Goal: Task Accomplishment & Management: Complete application form

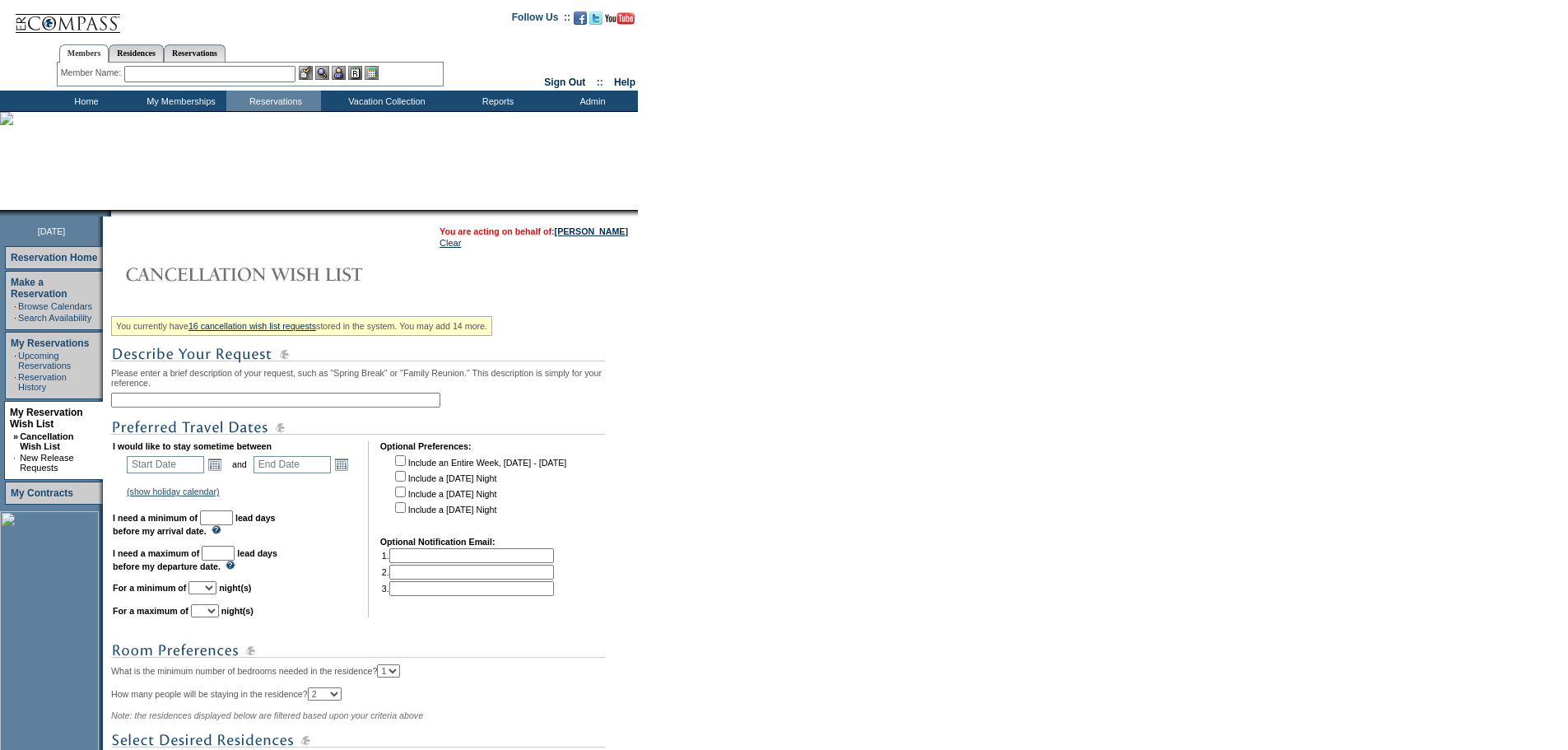
click at [222, 407] on input "text" at bounding box center [275, 400] width 329 height 15
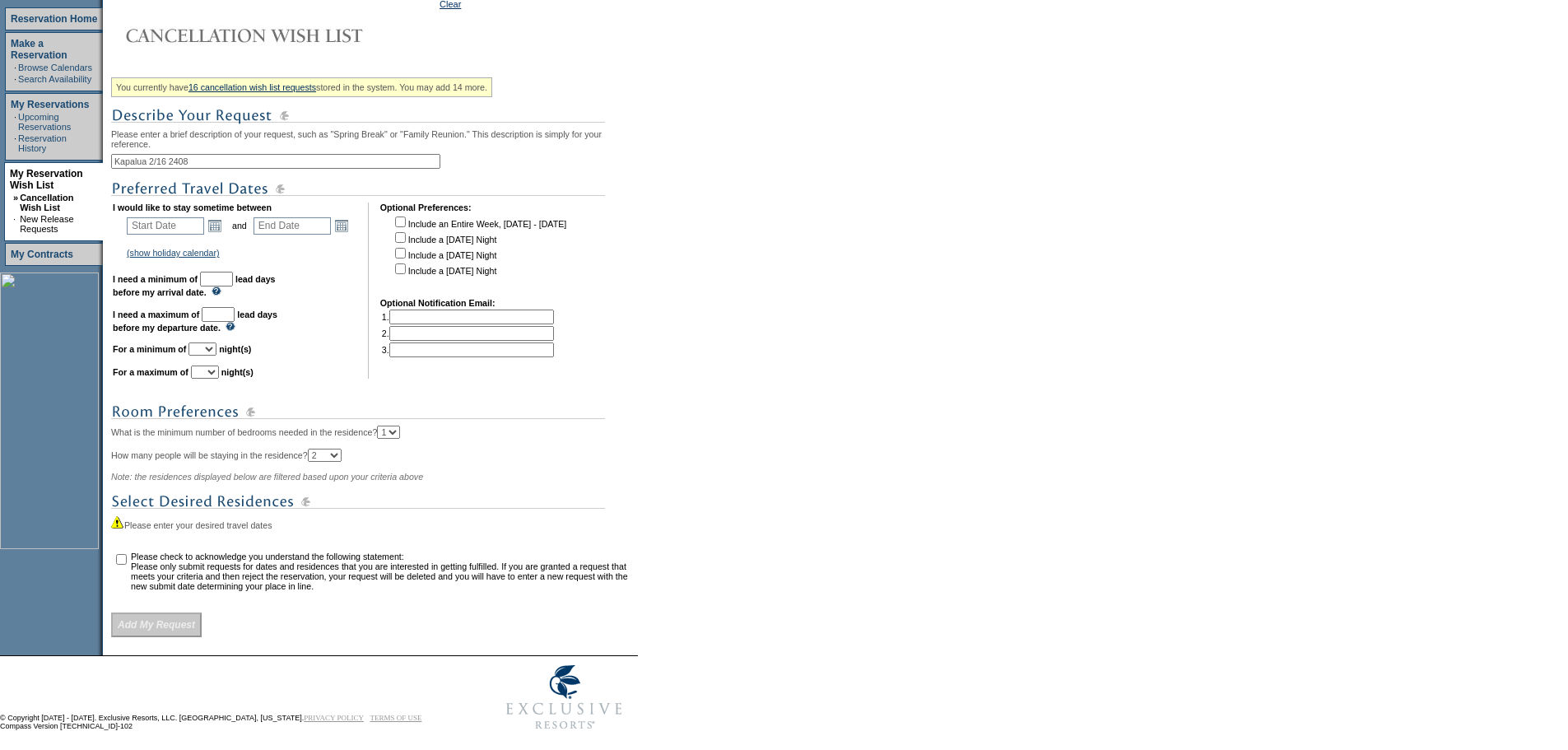
scroll to position [247, 0]
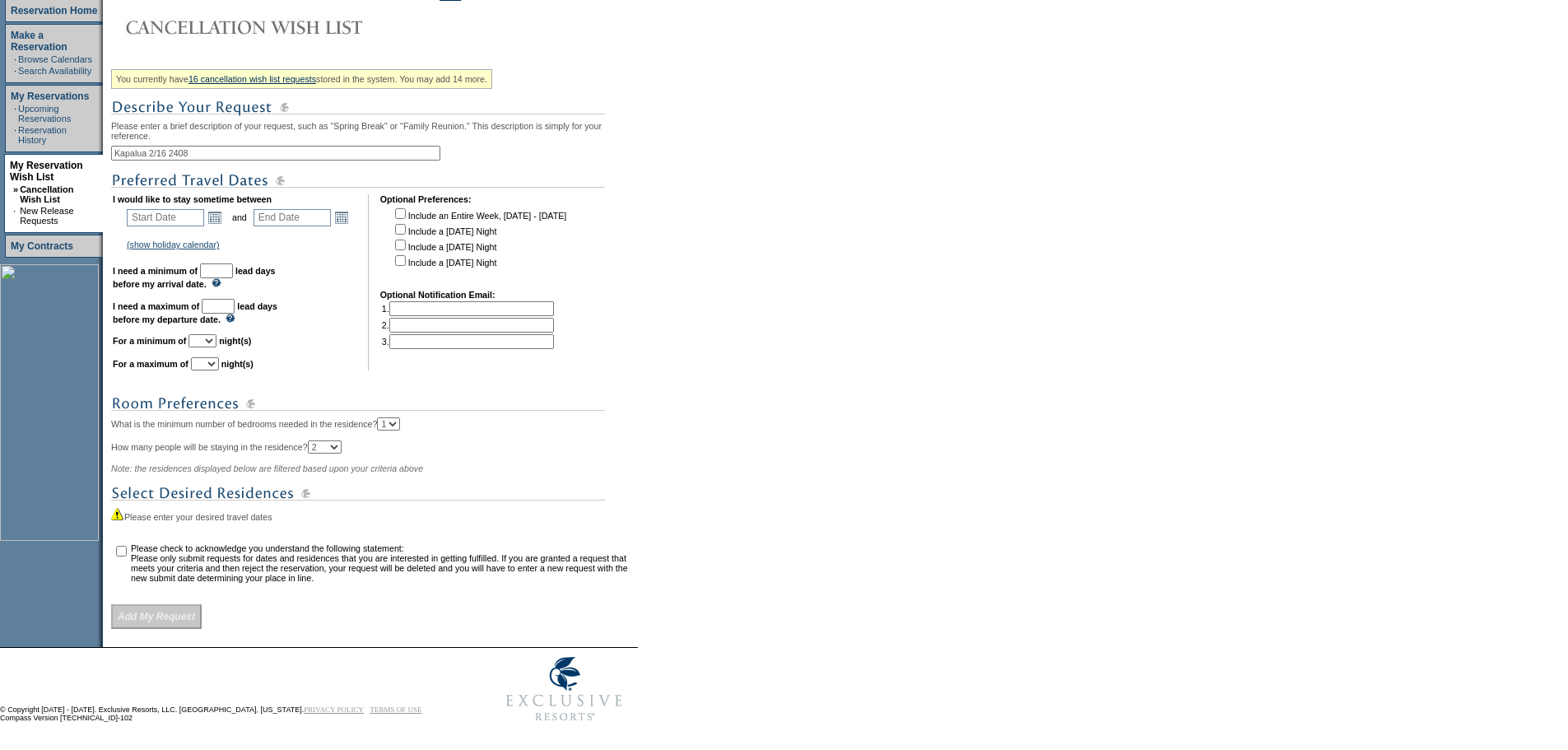
type input "Kapalua 2/16 2408"
click at [233, 278] on input "text" at bounding box center [216, 270] width 33 height 15
type input "30"
click at [217, 226] on link "Open the calendar popup." at bounding box center [215, 217] width 18 height 18
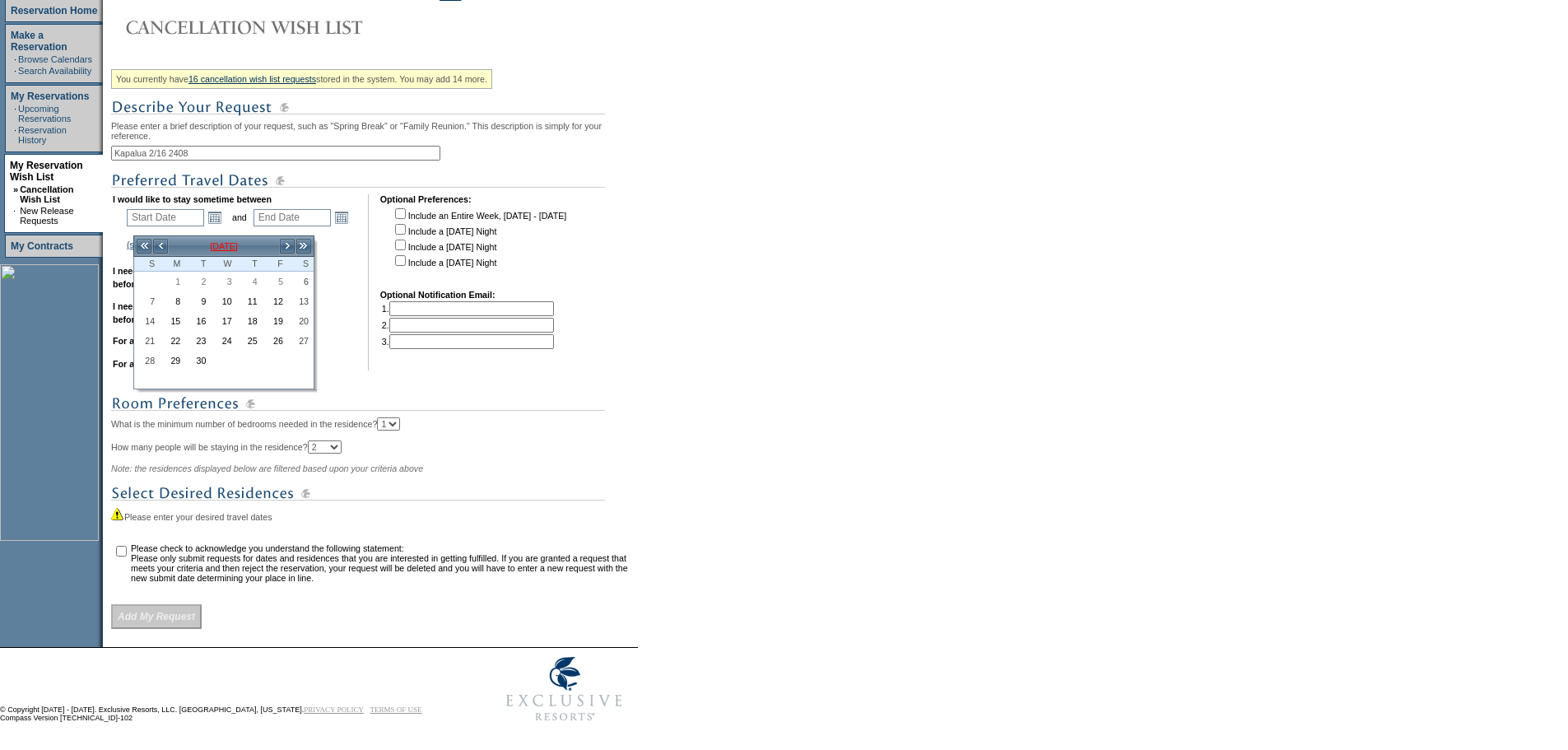
click at [242, 246] on td "[DATE]" at bounding box center [224, 247] width 110 height 18
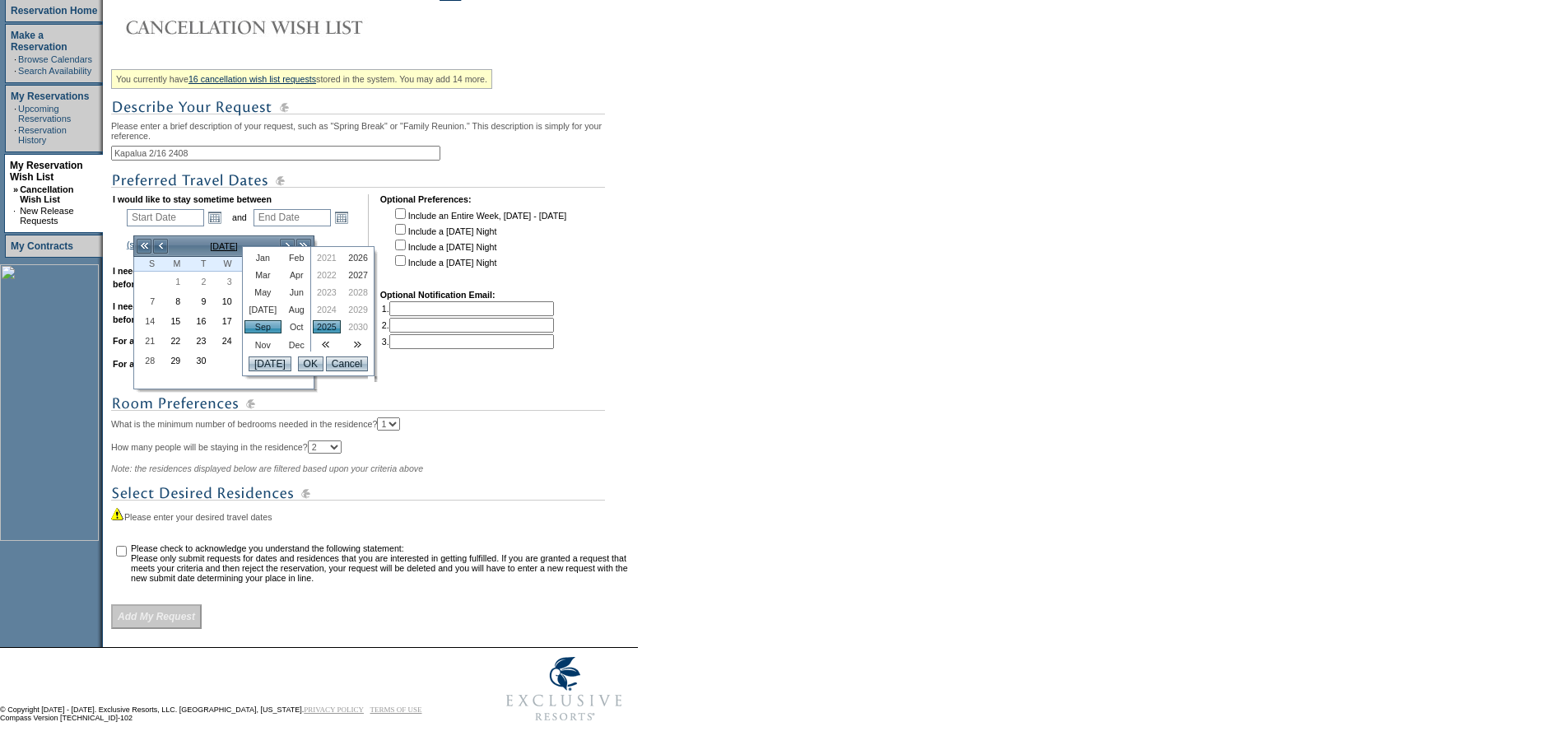
click at [285, 259] on link "Feb" at bounding box center [297, 258] width 24 height 13
click at [356, 256] on link "2026" at bounding box center [358, 258] width 28 height 13
click at [300, 371] on input "OK" at bounding box center [311, 364] width 26 height 15
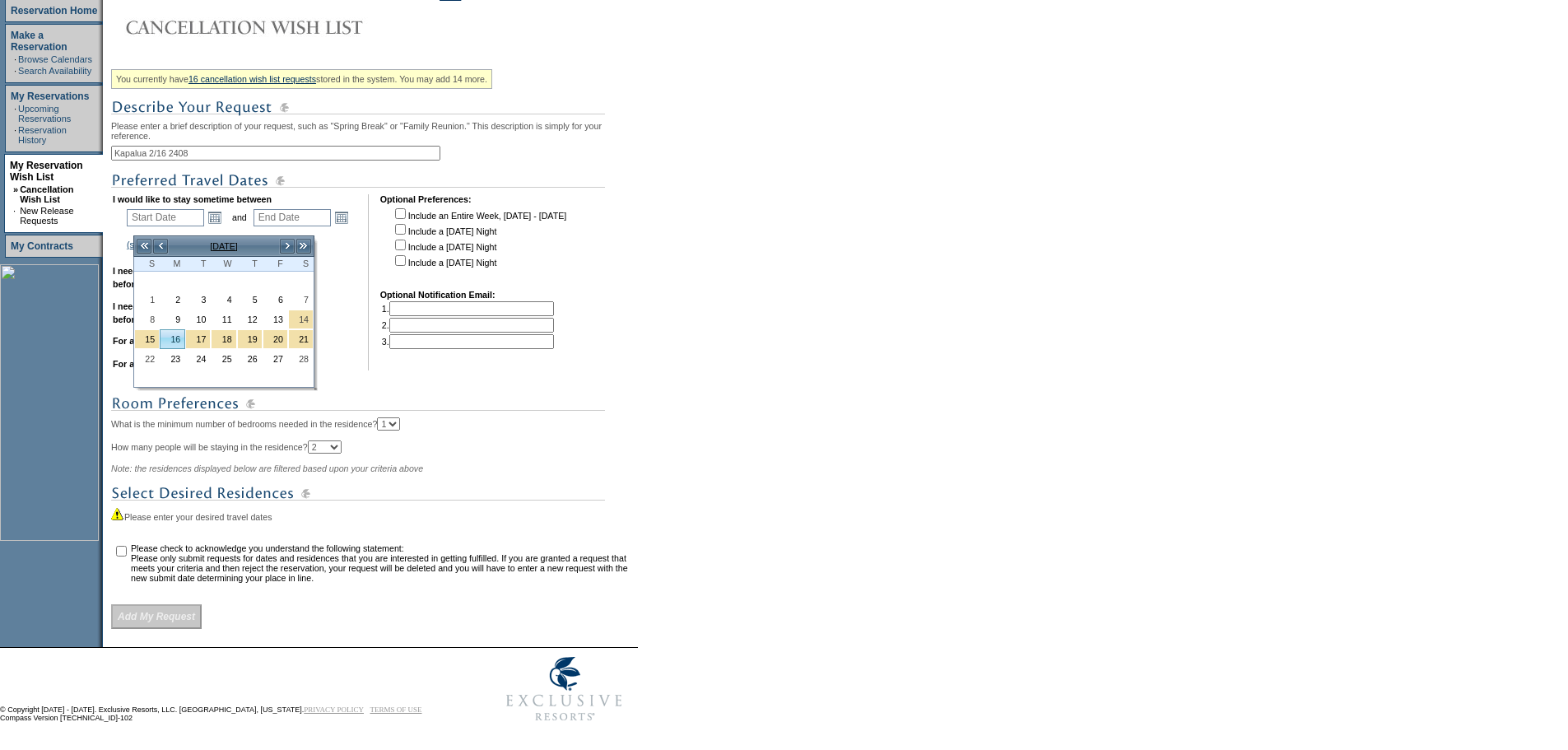
click at [176, 338] on link "16" at bounding box center [172, 339] width 24 height 18
type input "[DATE]"
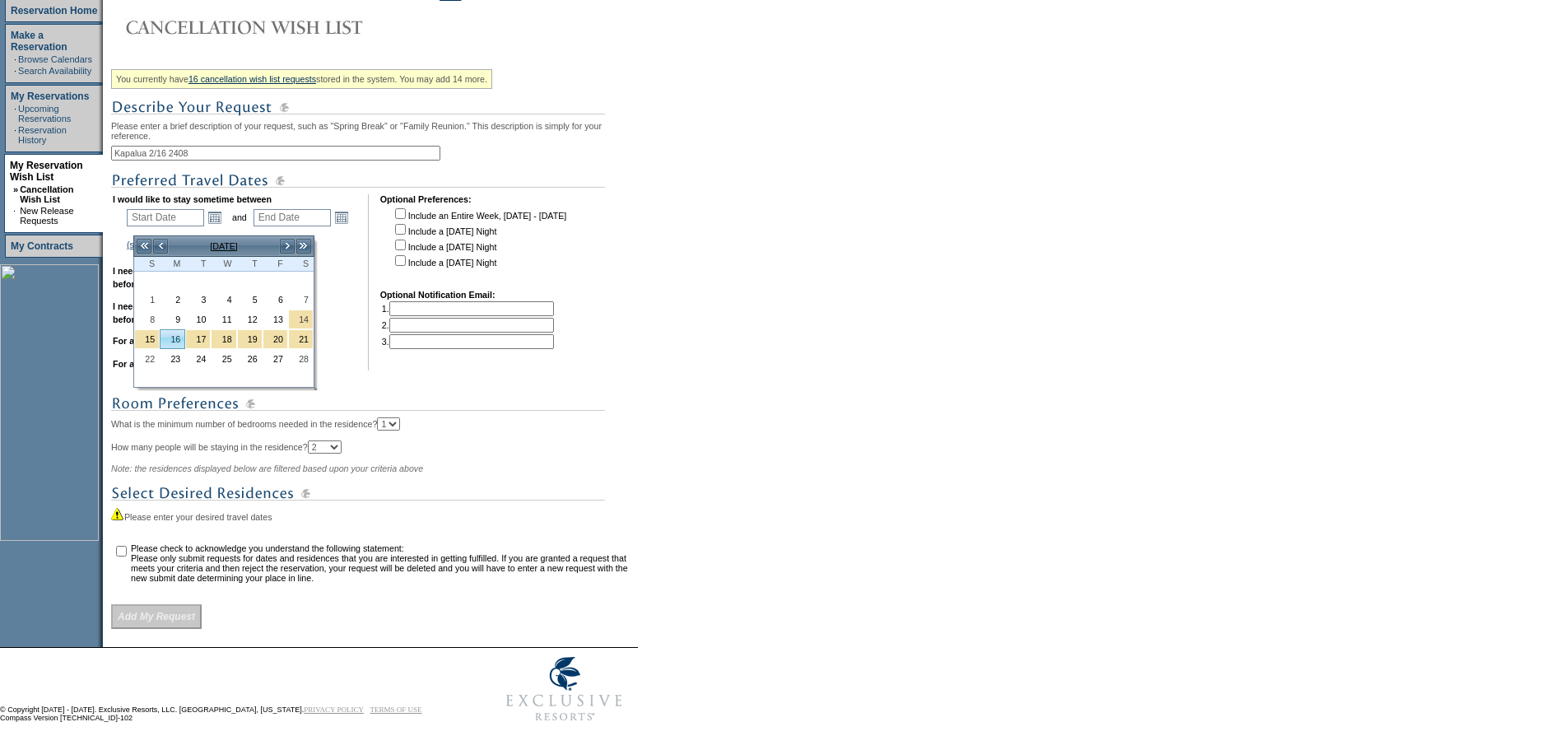
type input "168"
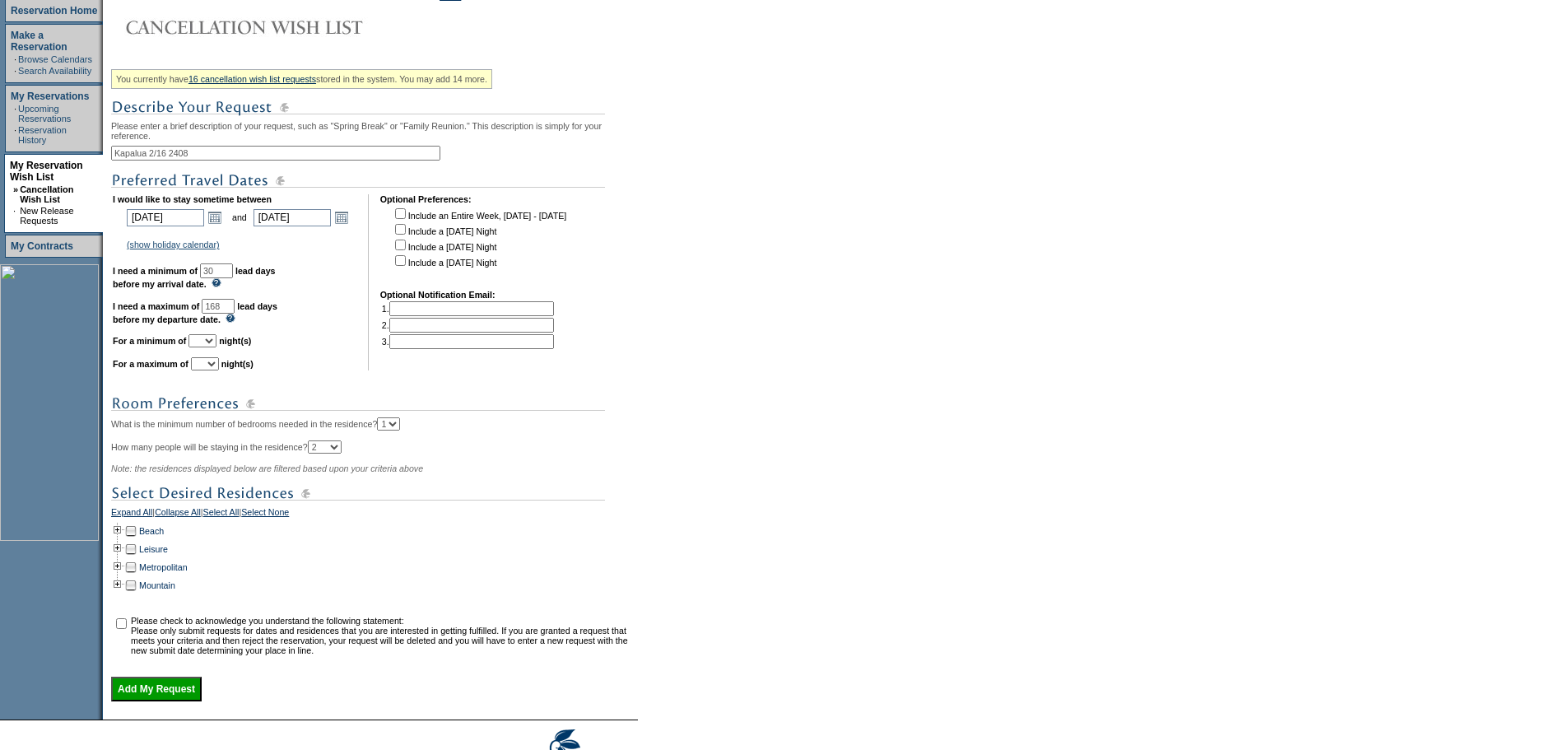
click at [216, 347] on select "1 2 3 4 5 6 7 8 9 10 11 12 13 14" at bounding box center [203, 340] width 28 height 13
select select "1"
click at [209, 347] on select "1 2 3 4 5 6 7 8 9 10 11 12 13 14" at bounding box center [203, 340] width 28 height 13
click at [219, 370] on select "1 2 3 4 5 6 7 8 9 10 11 12 13 14" at bounding box center [204, 364] width 28 height 13
select select "1"
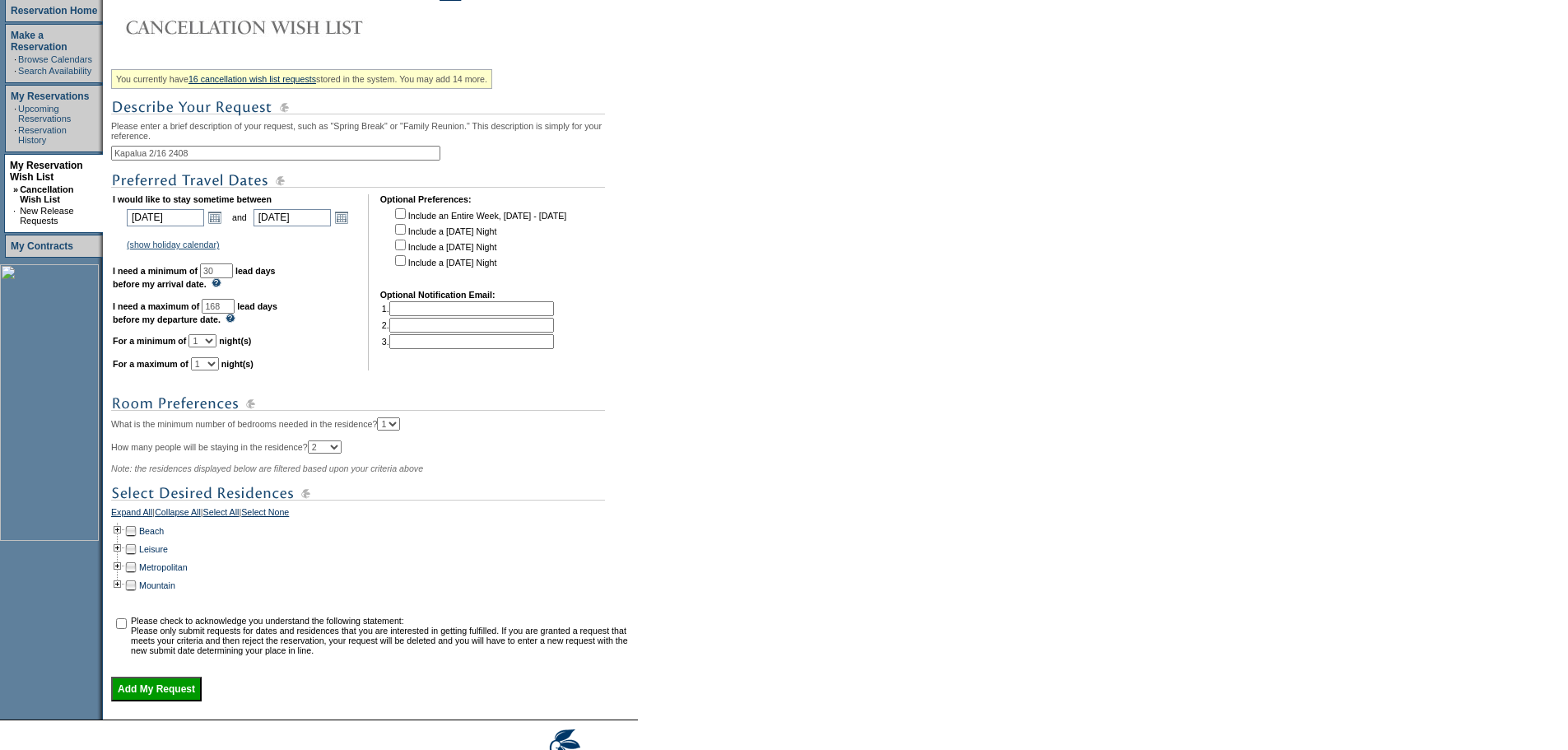
click at [212, 370] on select "1 2 3 4 5 6 7 8 9 10 11 12 13 14" at bounding box center [204, 364] width 28 height 13
click at [124, 540] on td at bounding box center [117, 531] width 13 height 18
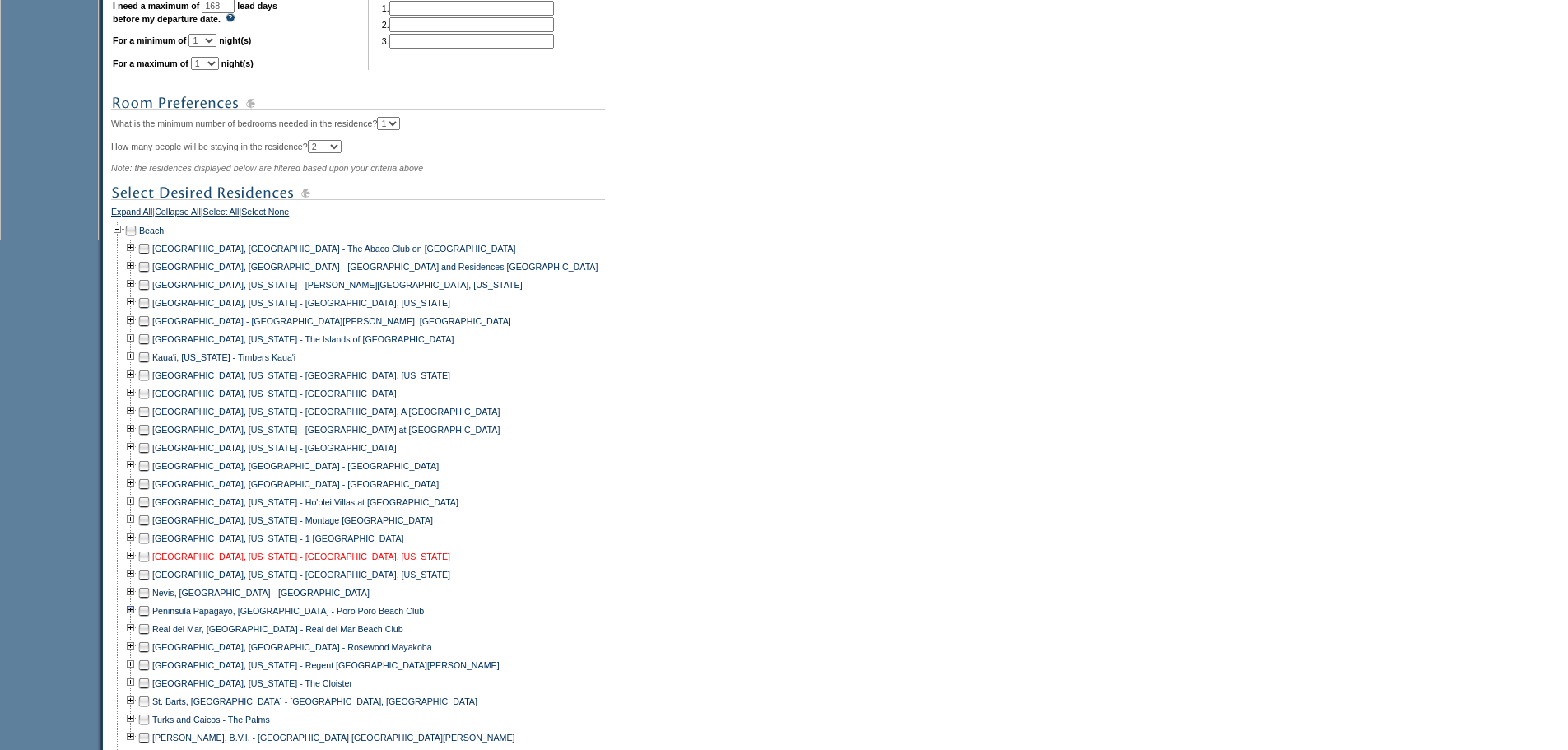
scroll to position [658, 0]
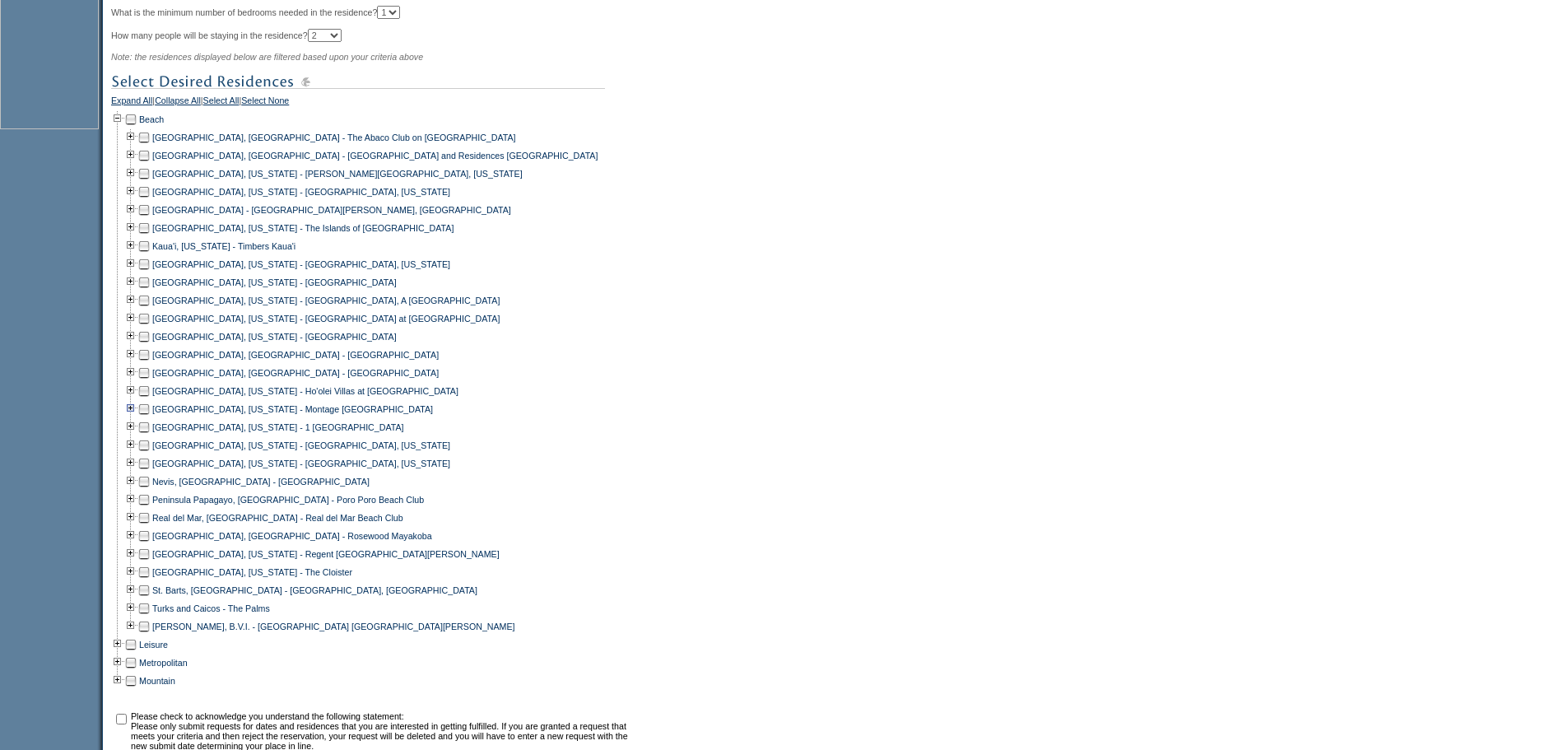
click at [138, 418] on td at bounding box center [131, 409] width 13 height 18
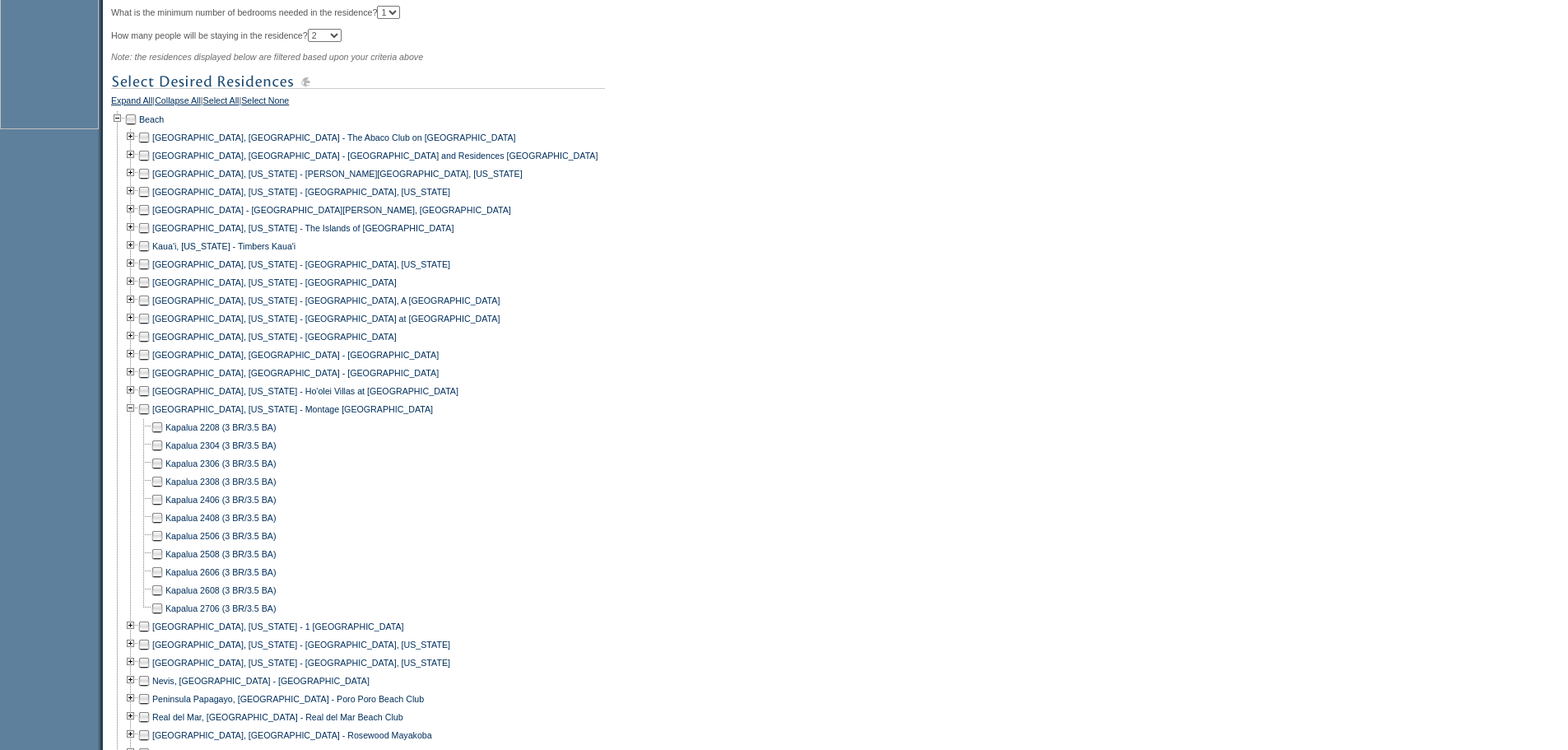
click at [164, 526] on td at bounding box center [157, 518] width 13 height 18
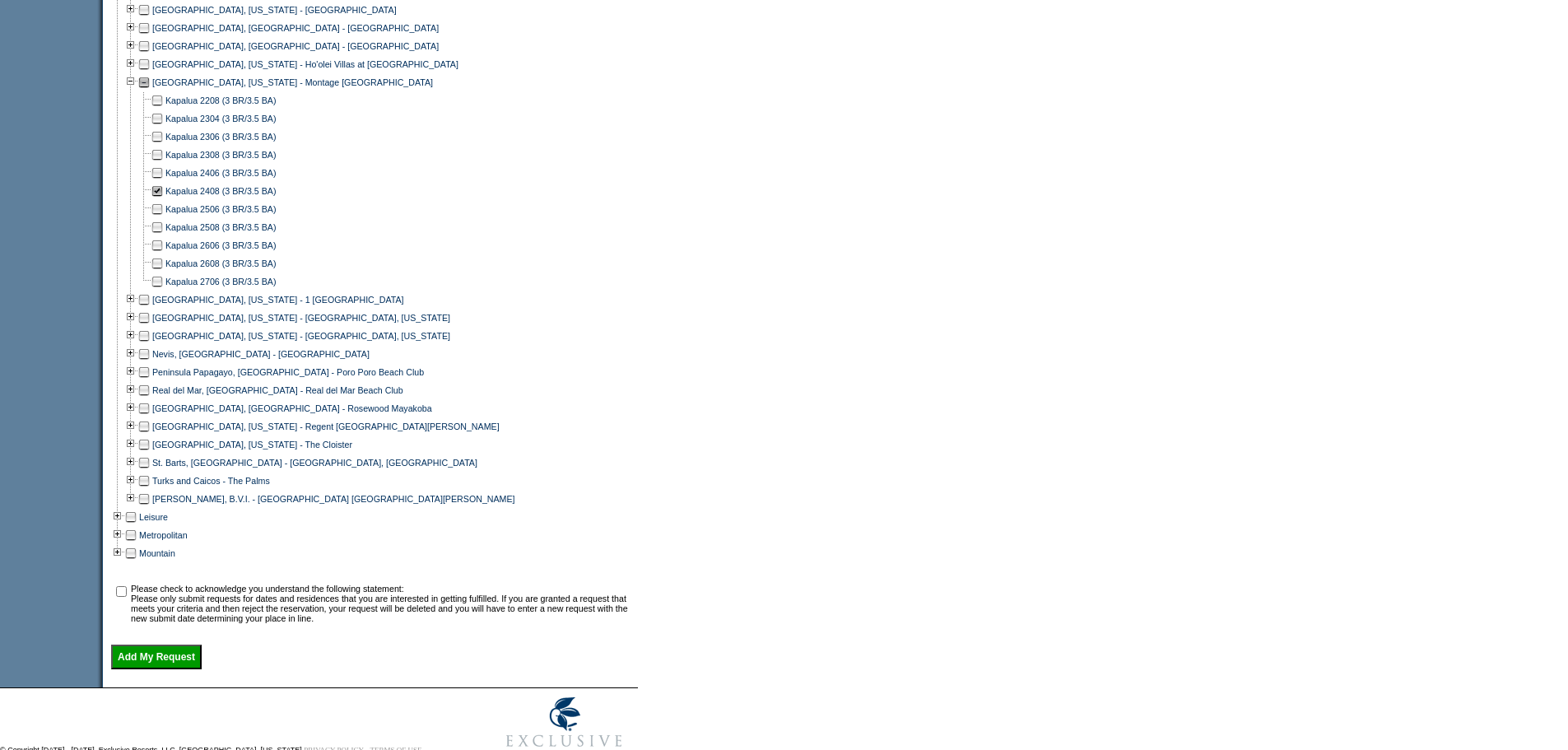
scroll to position [987, 0]
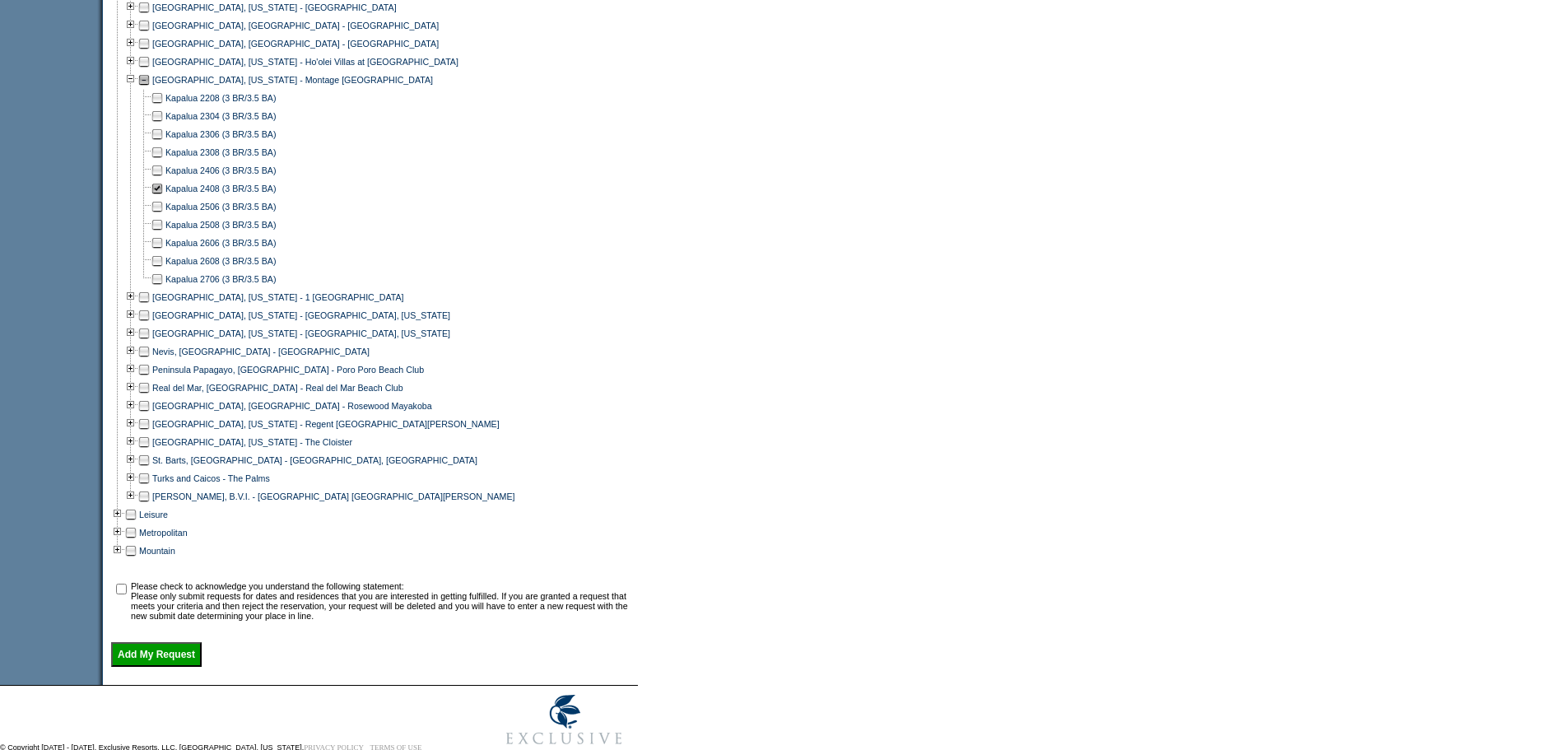
click at [126, 594] on input "checkbox" at bounding box center [122, 589] width 11 height 11
checkbox input "true"
click at [179, 667] on input "Add My Request" at bounding box center [156, 654] width 91 height 25
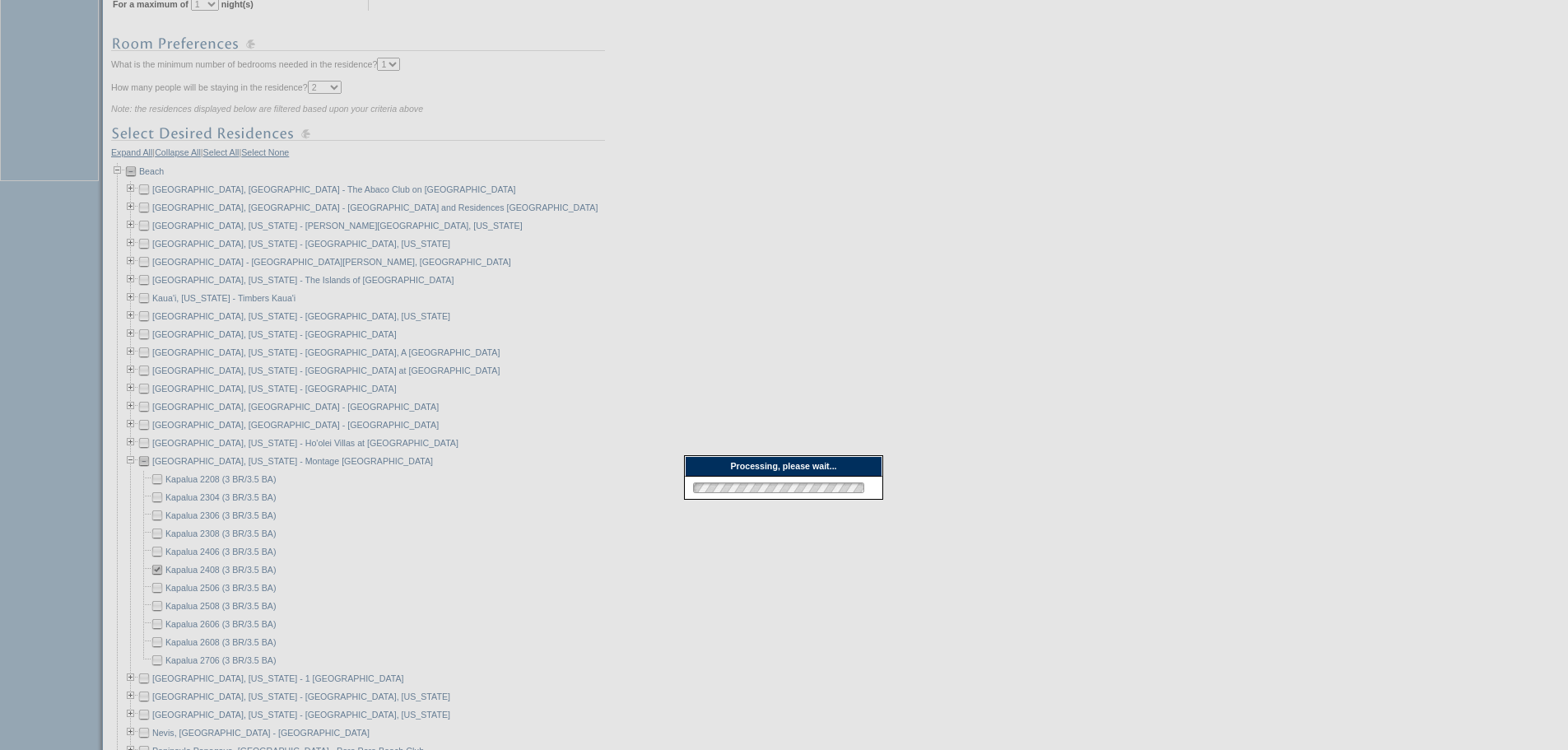
scroll to position [494, 0]
